Goal: Task Accomplishment & Management: Manage account settings

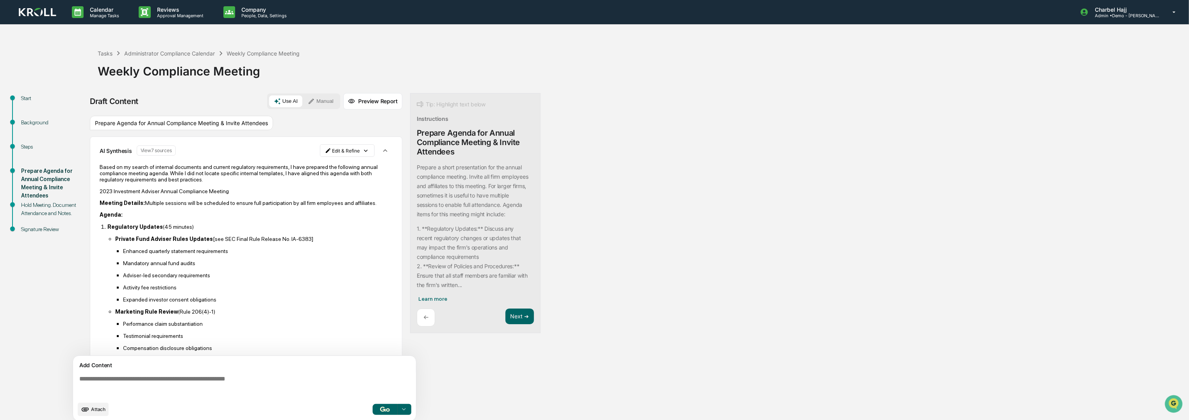
click at [25, 14] on img at bounding box center [37, 12] width 37 height 9
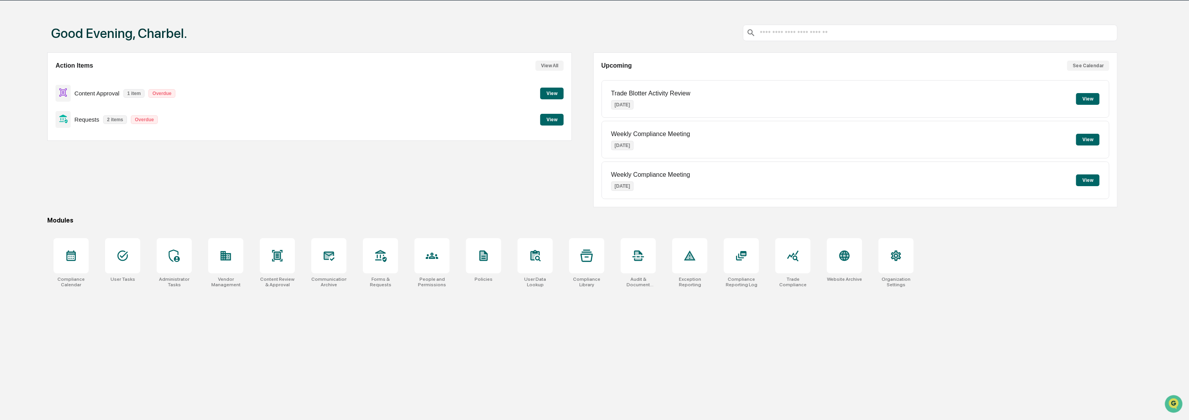
scroll to position [37, 0]
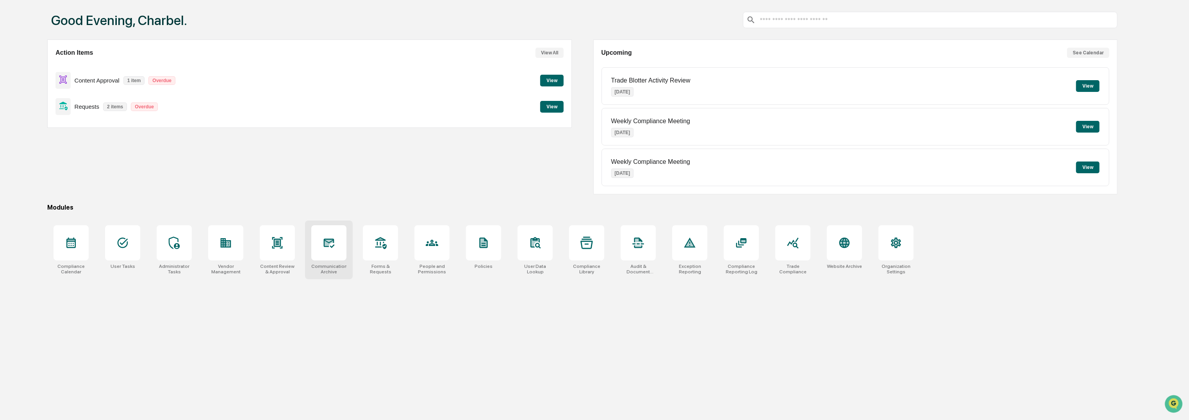
click at [350, 257] on div "Communications Archive" at bounding box center [329, 249] width 48 height 59
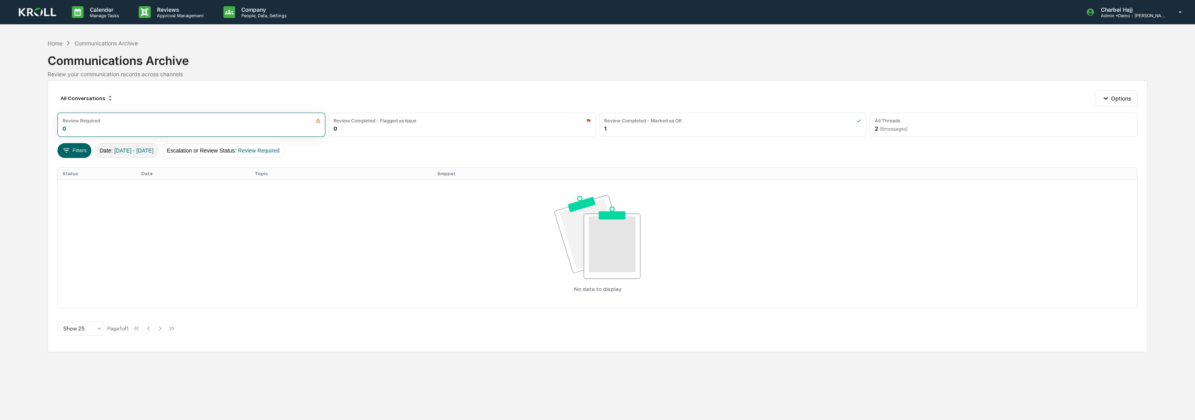
click at [150, 145] on button "Date : [DATE] - [DATE]" at bounding box center [127, 150] width 64 height 15
click at [260, 152] on span "Review Required" at bounding box center [259, 150] width 42 height 6
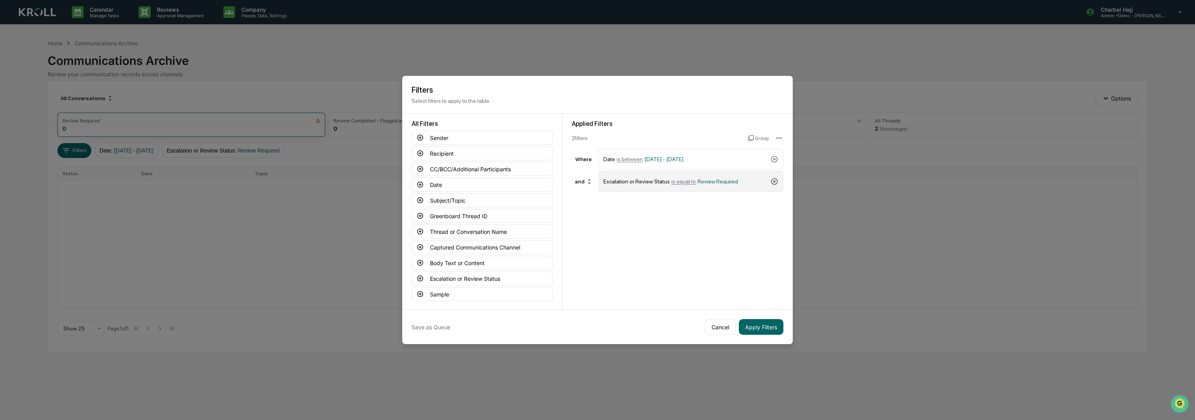
click at [771, 178] on icon at bounding box center [775, 181] width 8 height 8
click at [763, 323] on button "Apply Filters" at bounding box center [761, 327] width 45 height 16
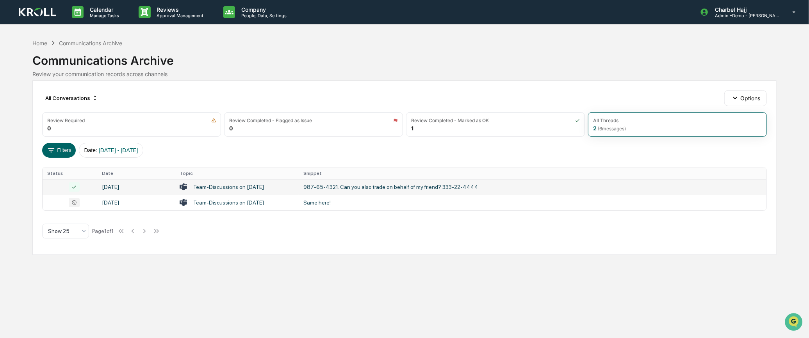
click at [356, 191] on td "987-65-4321. Can you also trade on behalf of my friend? 333-22-4444" at bounding box center [533, 187] width 468 height 16
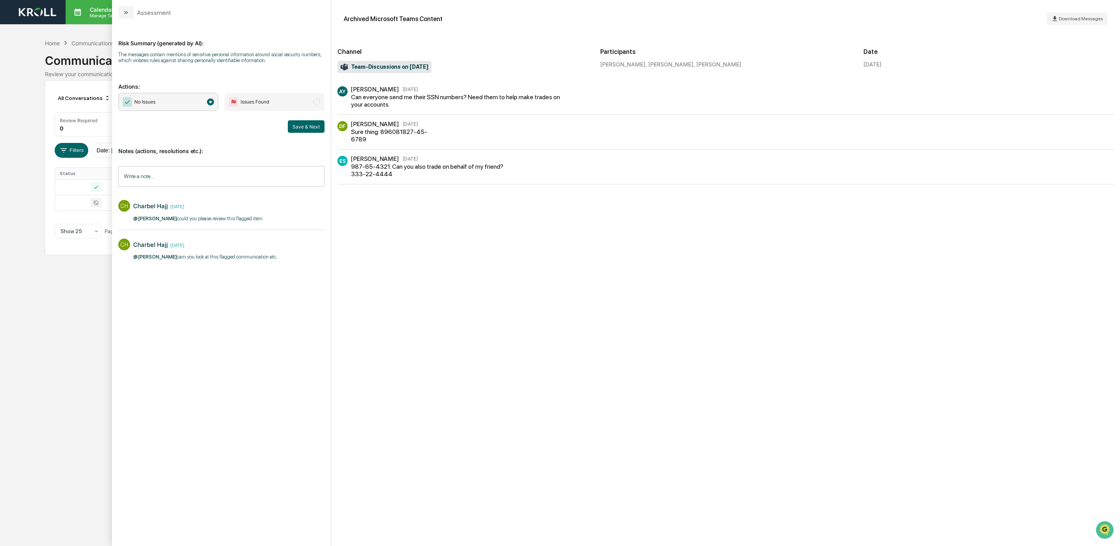
click at [125, 14] on icon "modal" at bounding box center [126, 12] width 6 height 6
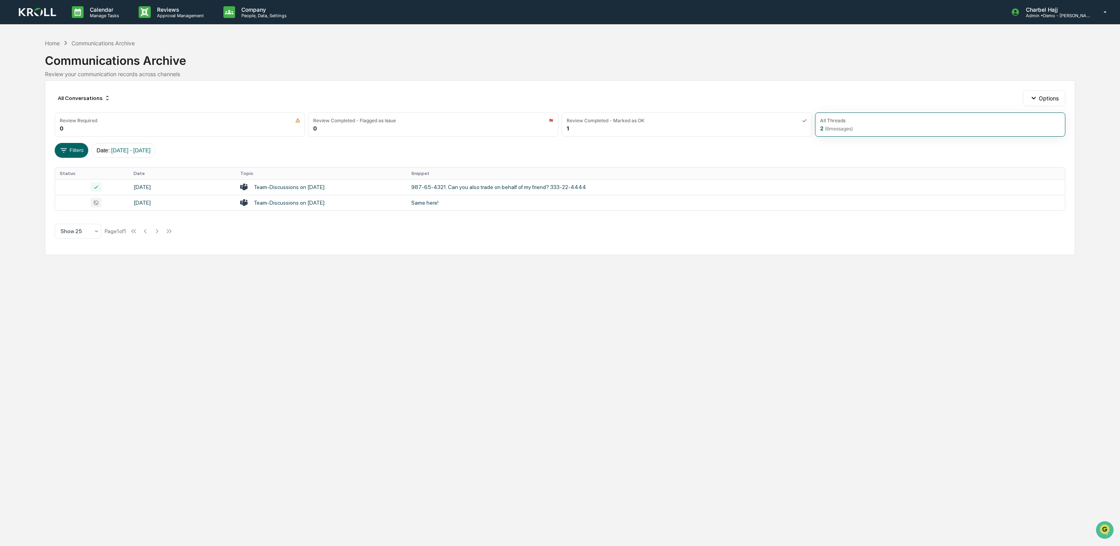
click at [127, 61] on div "Communications Archive" at bounding box center [560, 57] width 1031 height 20
click at [1046, 102] on button "Options" at bounding box center [1044, 98] width 43 height 16
click at [1042, 154] on div "Archive Queue Settings" at bounding box center [1045, 154] width 91 height 12
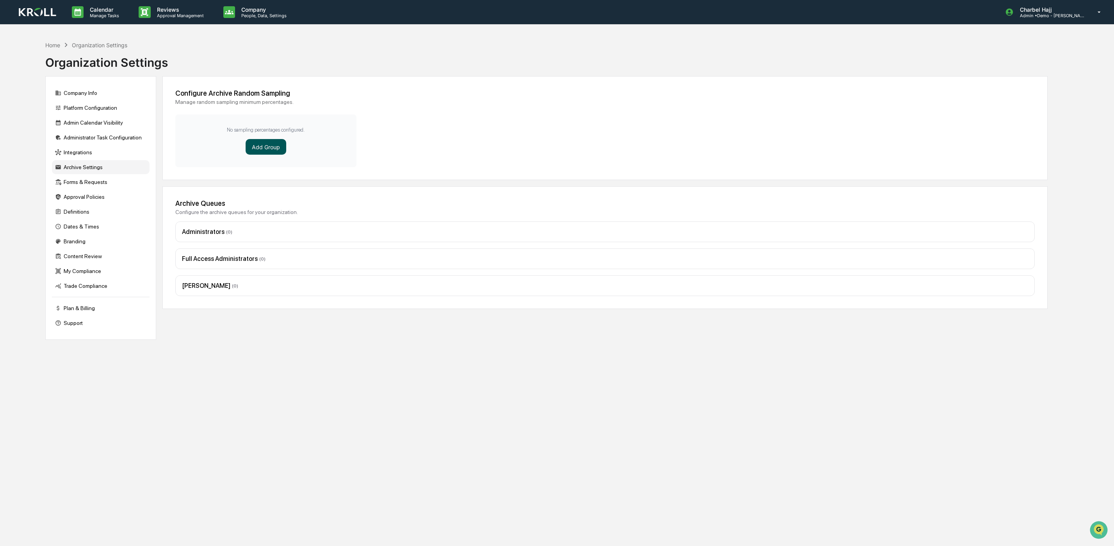
click at [266, 145] on button "Add Group" at bounding box center [266, 147] width 41 height 16
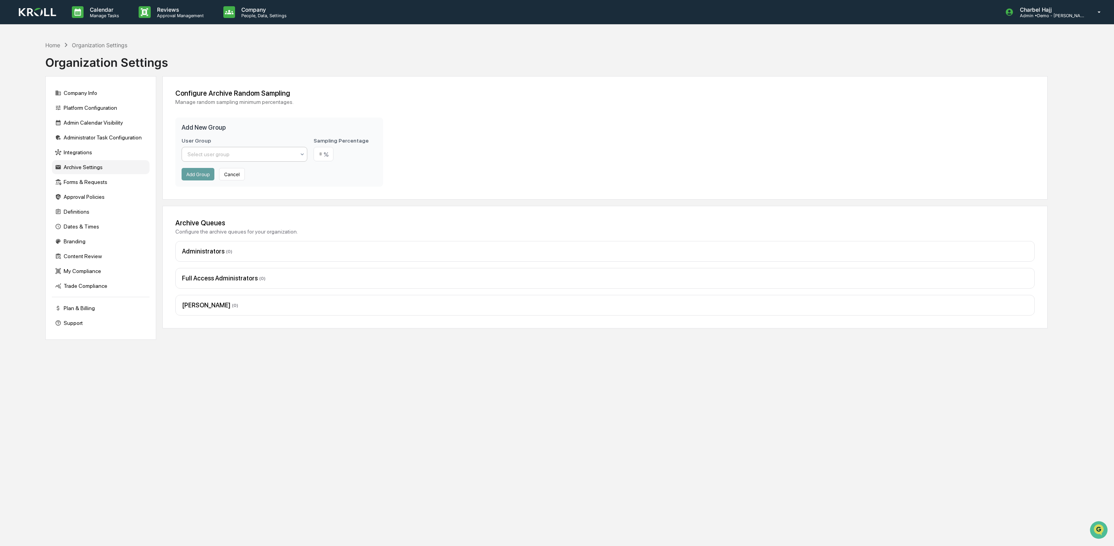
click at [265, 155] on div at bounding box center [241, 154] width 108 height 8
click at [332, 169] on div "Add Group Cancel" at bounding box center [279, 174] width 195 height 12
click at [230, 172] on button "Cancel" at bounding box center [232, 174] width 26 height 12
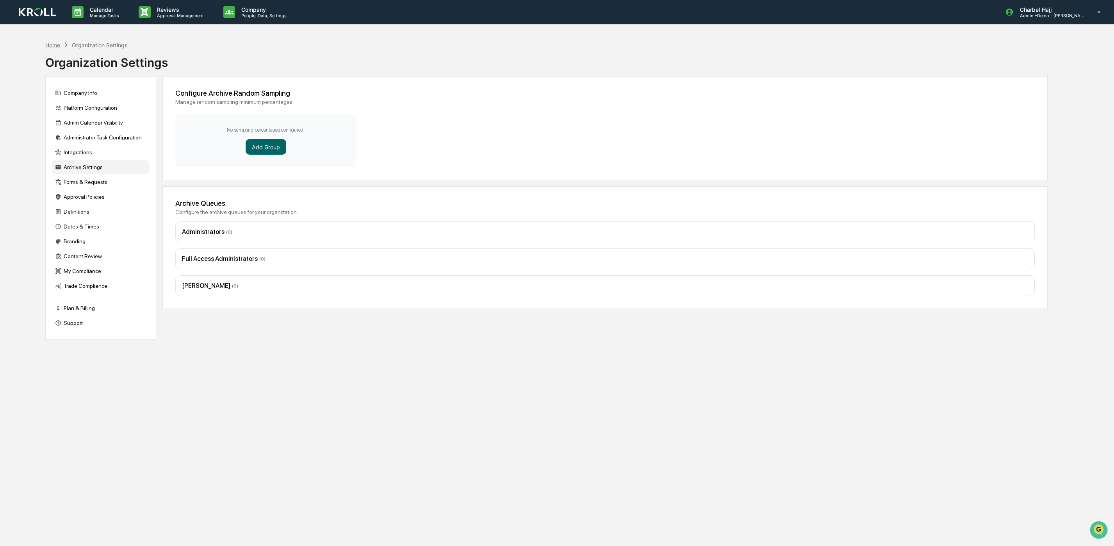
click at [51, 45] on div "Home" at bounding box center [52, 45] width 15 height 7
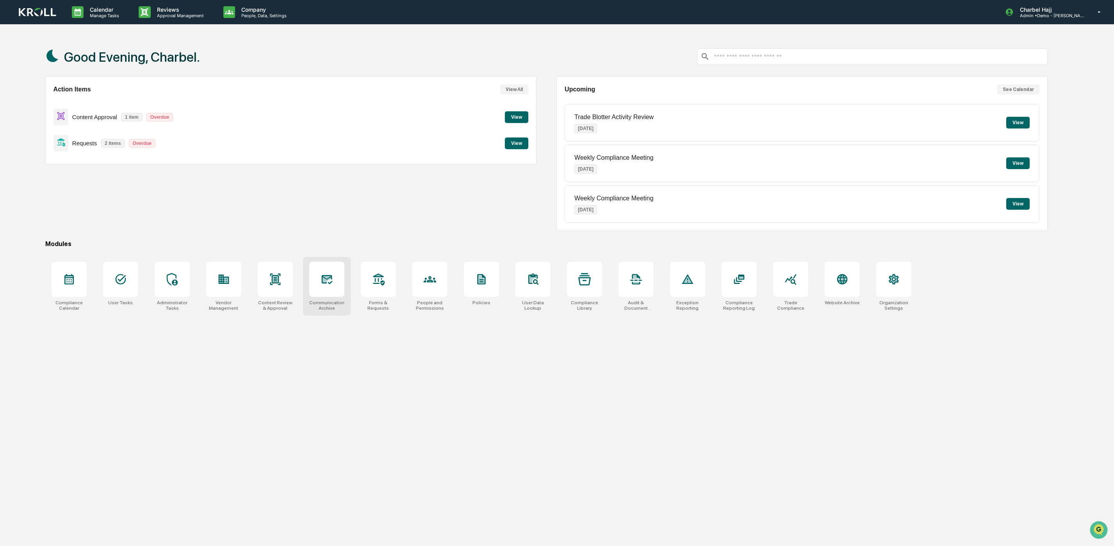
click at [333, 300] on div "Communications Archive" at bounding box center [327, 286] width 48 height 59
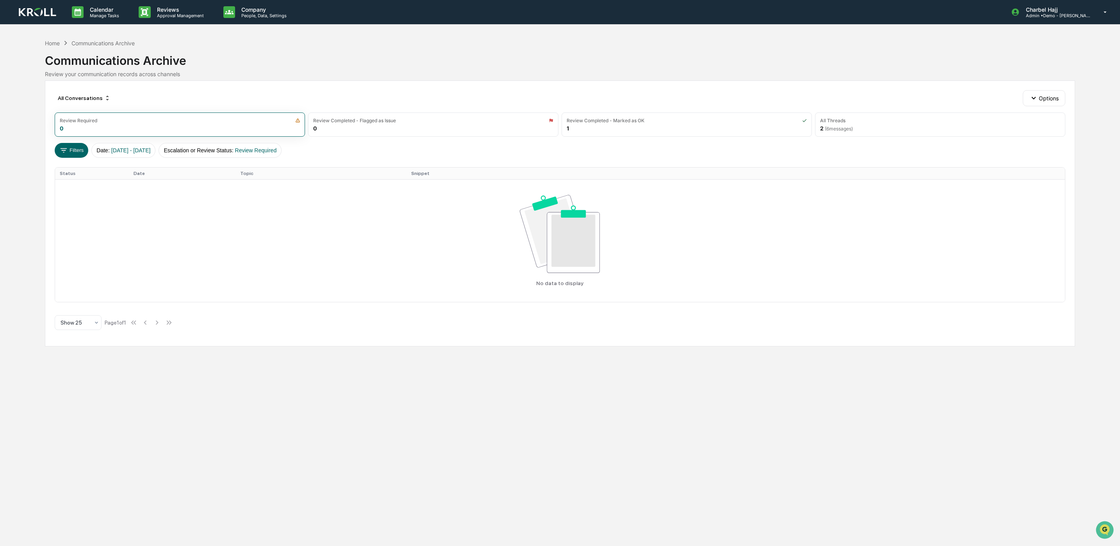
click at [1046, 89] on div "All Conversations Options Review Required 0 Review Completed - Flagged as Issue…" at bounding box center [560, 213] width 1031 height 266
click at [1043, 98] on button "Options" at bounding box center [1044, 98] width 43 height 16
click at [253, 149] on button "Escalation or Review Status : Review Required" at bounding box center [220, 150] width 123 height 15
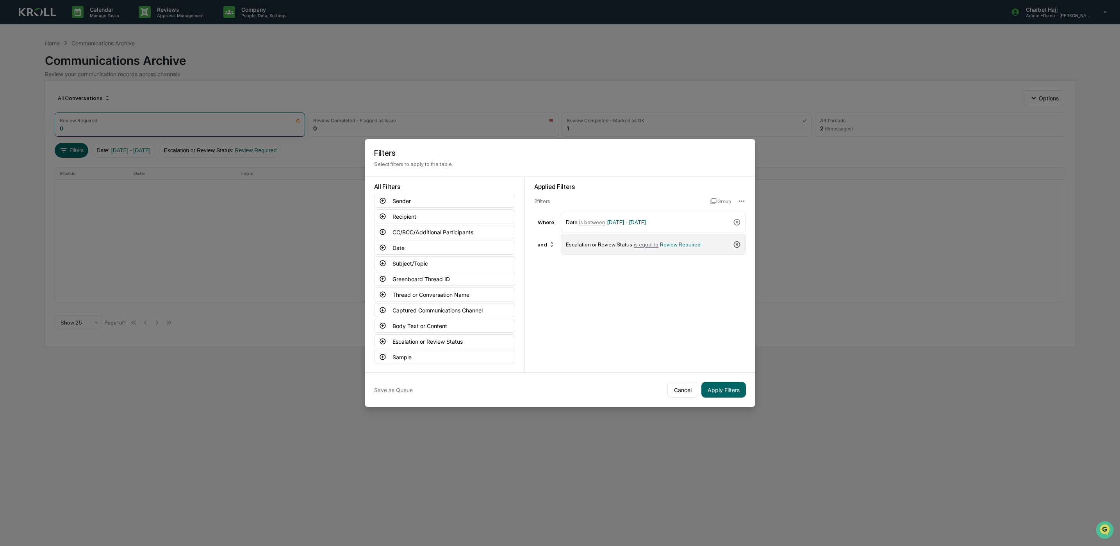
click at [736, 244] on icon at bounding box center [737, 244] width 7 height 7
click at [725, 391] on button "Apply Filters" at bounding box center [724, 390] width 45 height 16
